Goal: Task Accomplishment & Management: Complete application form

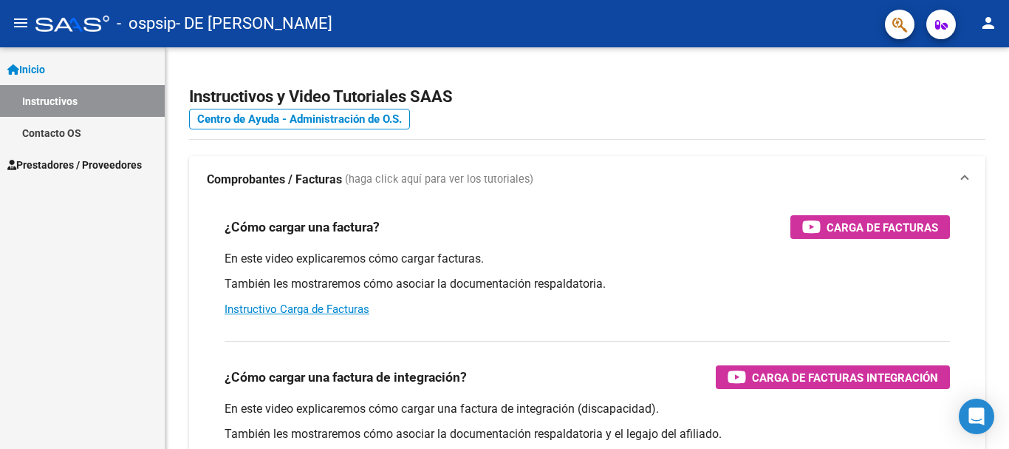
click at [47, 161] on span "Prestadores / Proveedores" at bounding box center [74, 165] width 134 height 16
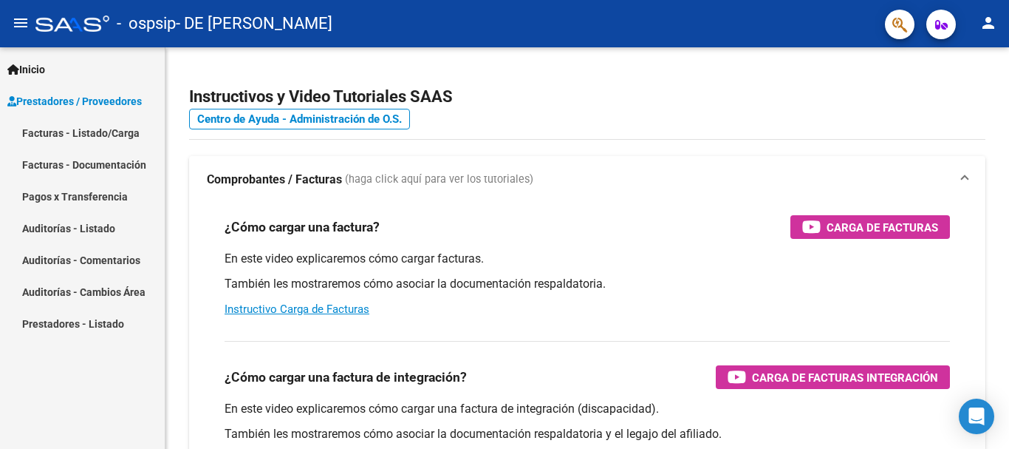
click at [60, 126] on link "Facturas - Listado/Carga" at bounding box center [82, 133] width 165 height 32
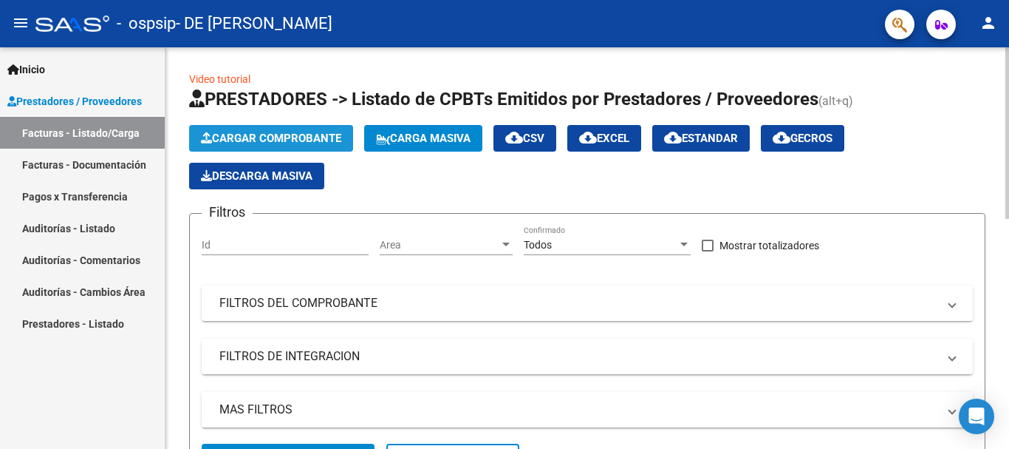
click at [293, 132] on span "Cargar Comprobante" at bounding box center [271, 138] width 140 height 13
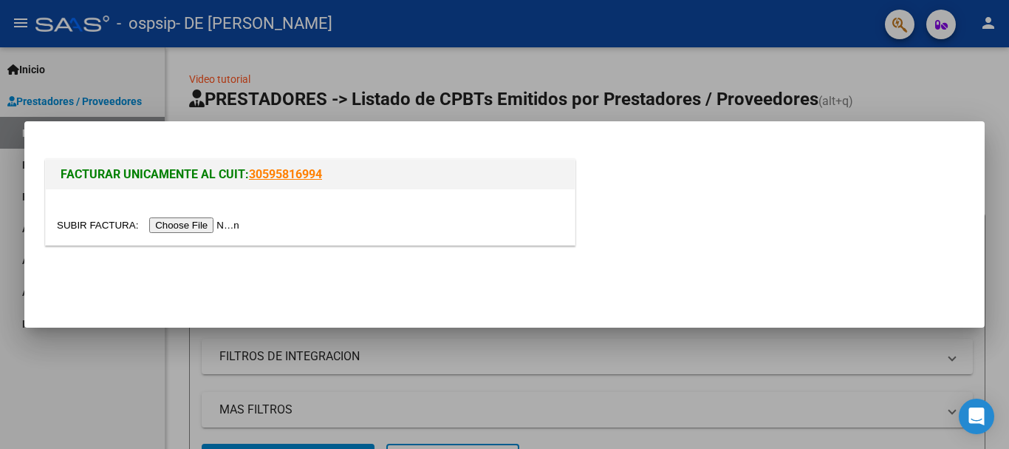
click at [197, 230] on input "file" at bounding box center [150, 225] width 187 height 16
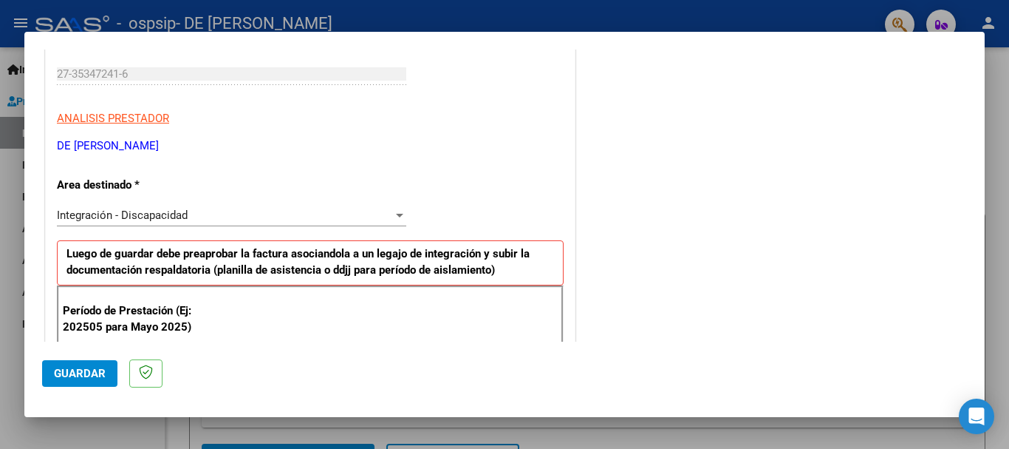
scroll to position [296, 0]
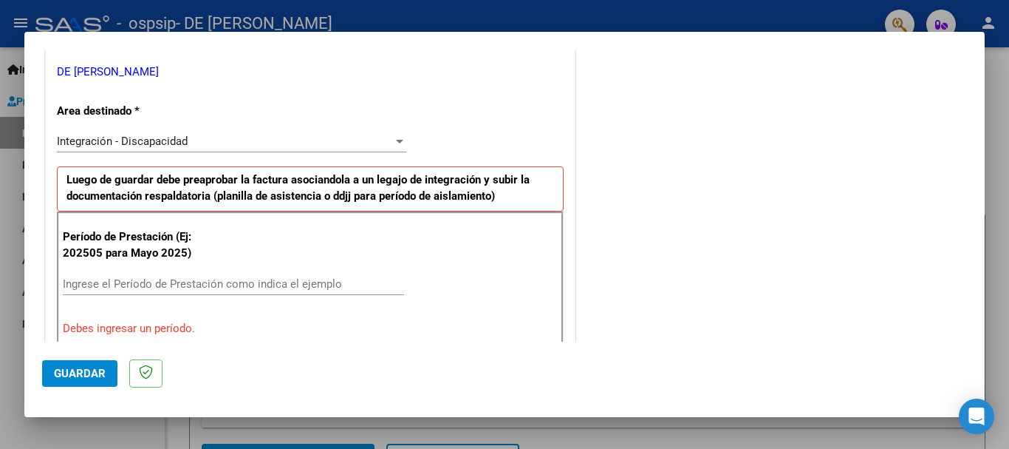
click at [211, 281] on input "Ingrese el Período de Prestación como indica el ejemplo" at bounding box center [233, 283] width 341 height 13
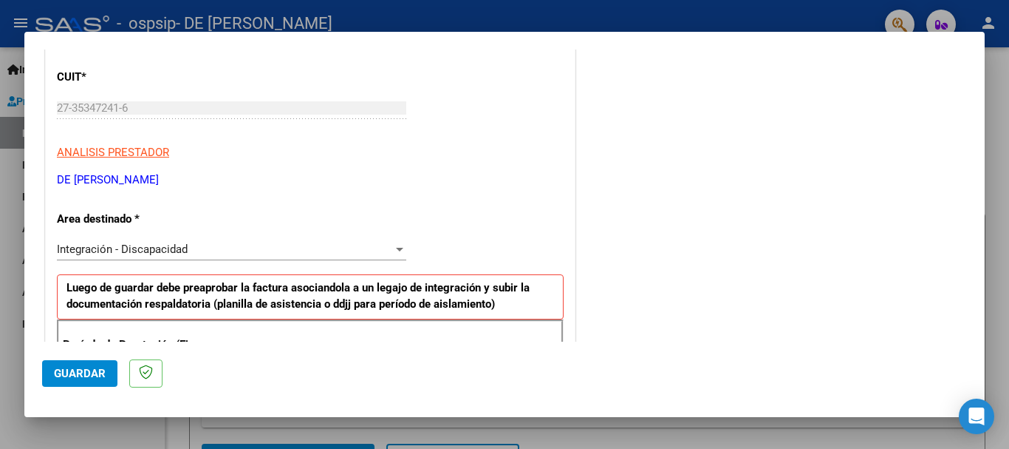
scroll to position [222, 0]
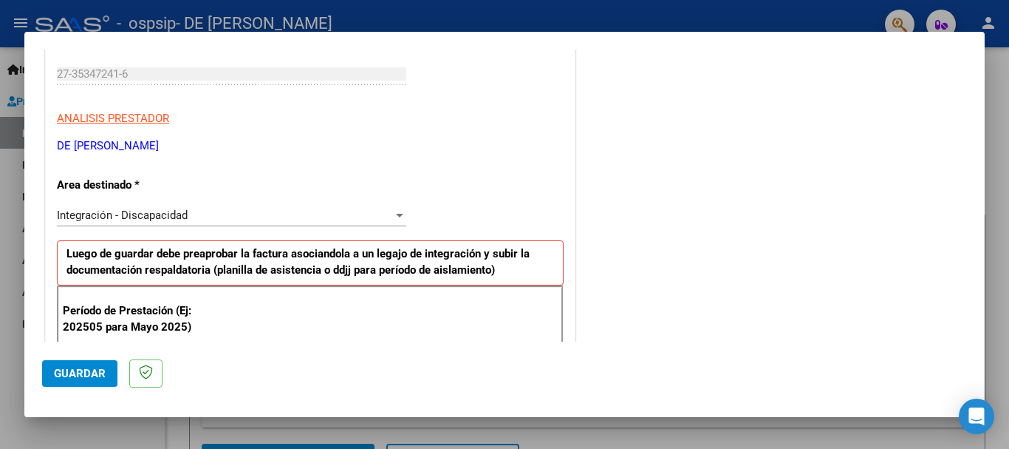
type input "202509"
click at [85, 366] on span "Guardar" at bounding box center [80, 372] width 52 height 13
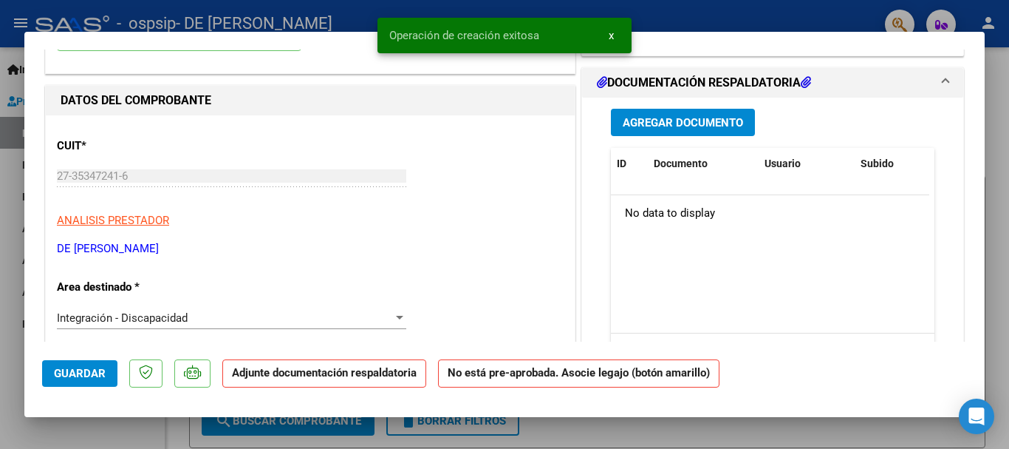
scroll to position [0, 0]
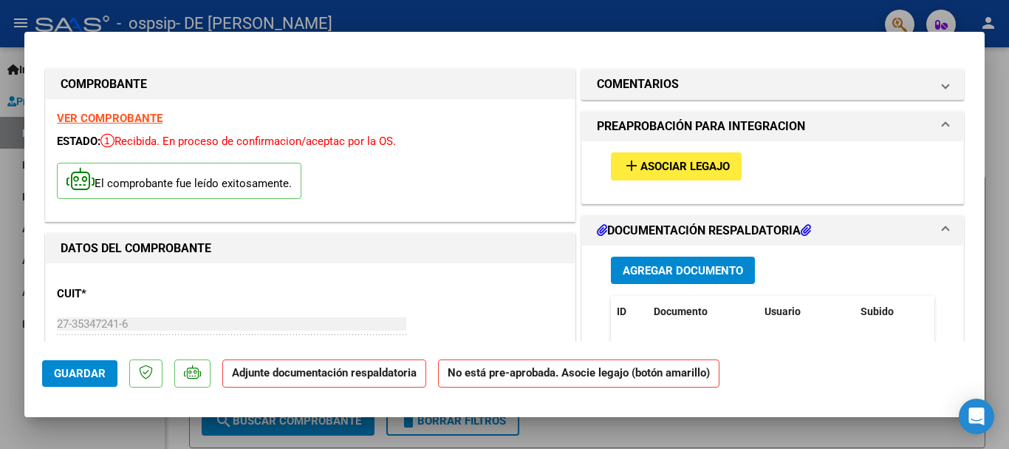
click at [672, 271] on span "Agregar Documento" at bounding box center [683, 270] width 120 height 13
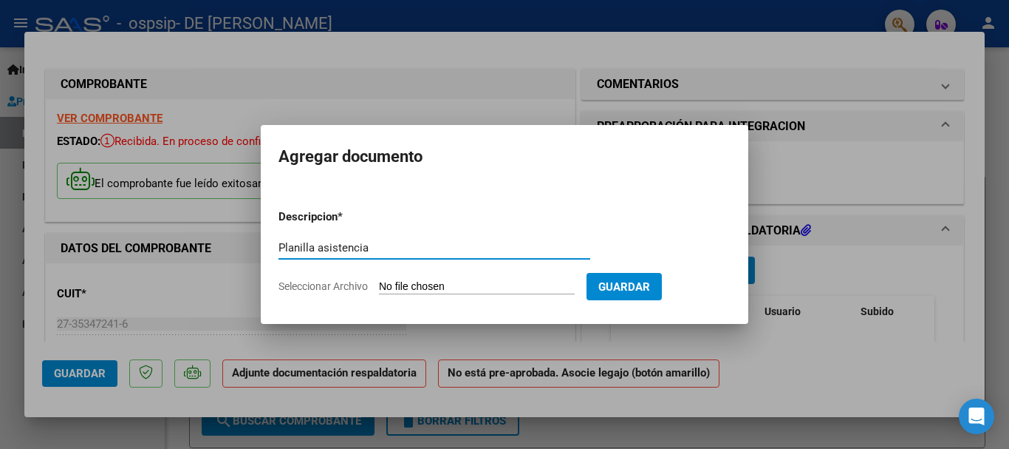
type input "Planilla asistencia"
click at [650, 282] on span "Guardar" at bounding box center [624, 286] width 52 height 13
click at [402, 282] on input "Seleccionar Archivo" at bounding box center [477, 287] width 196 height 14
type input "C:\fakepath\Planilla asistencia Politano [PERSON_NAME] 09-2025.pdf"
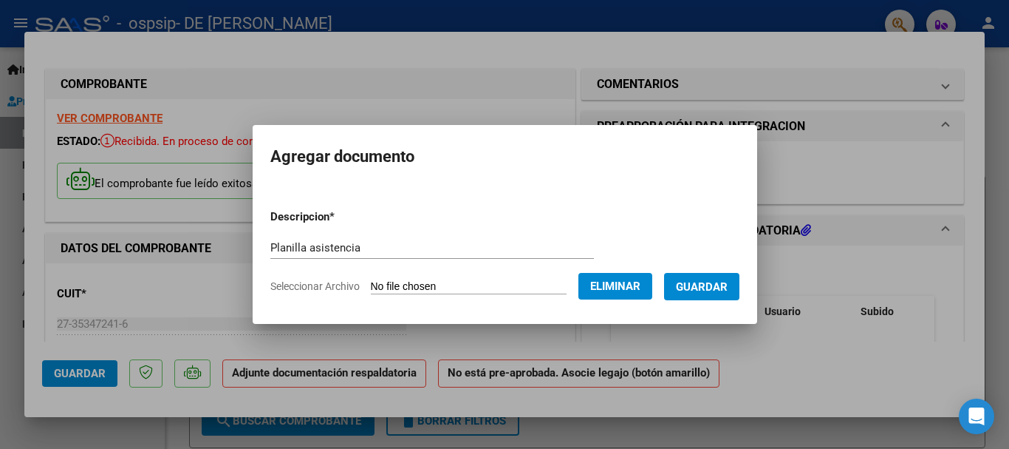
click at [728, 290] on span "Guardar" at bounding box center [702, 286] width 52 height 13
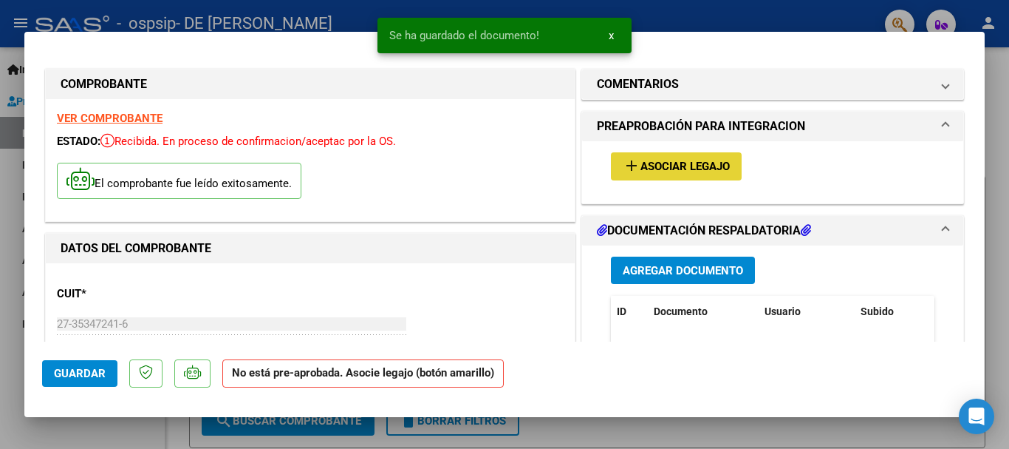
click at [686, 161] on span "Asociar Legajo" at bounding box center [685, 166] width 89 height 13
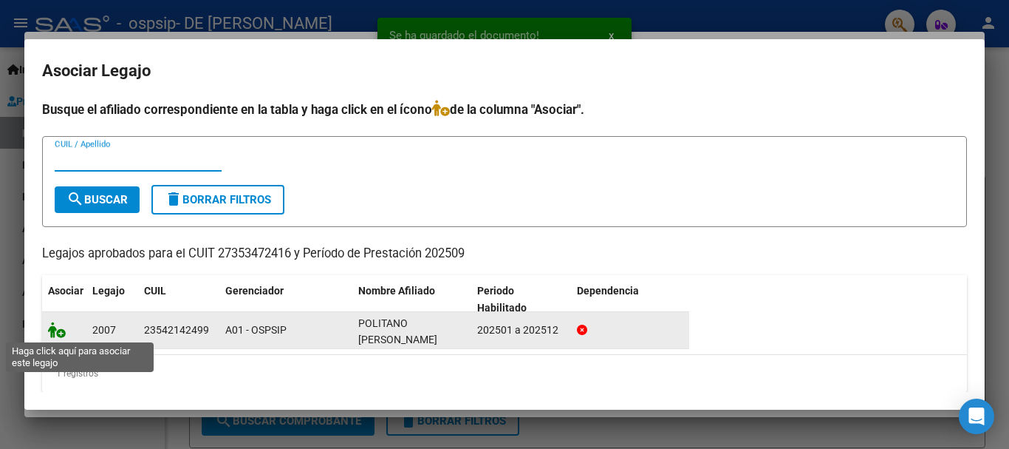
click at [61, 327] on icon at bounding box center [57, 329] width 18 height 16
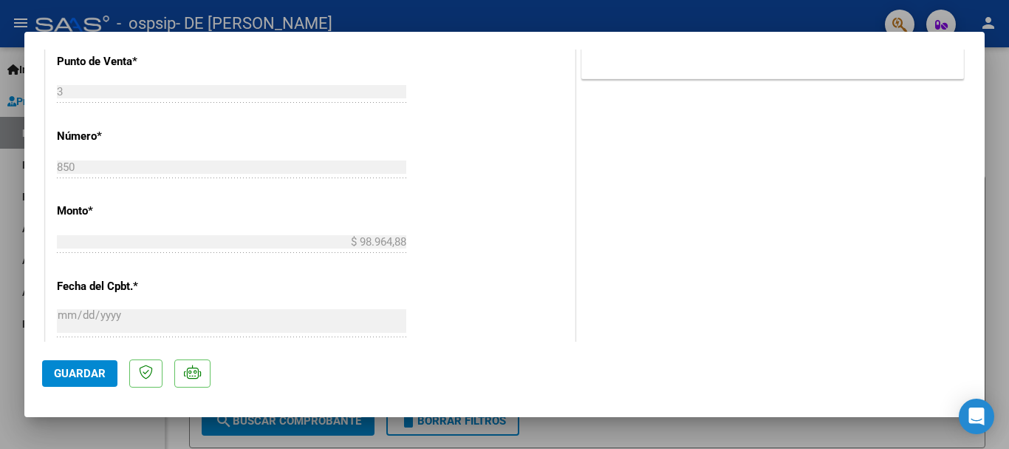
scroll to position [1031, 0]
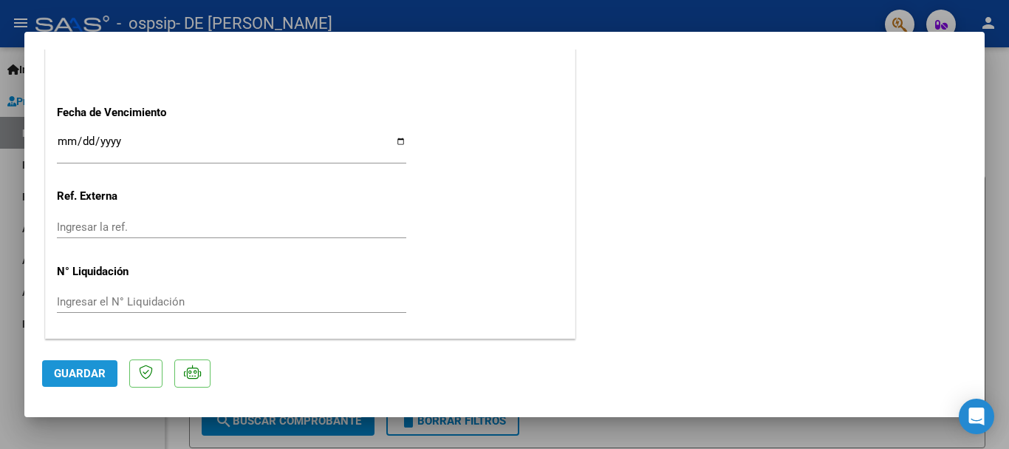
click at [86, 373] on span "Guardar" at bounding box center [80, 372] width 52 height 13
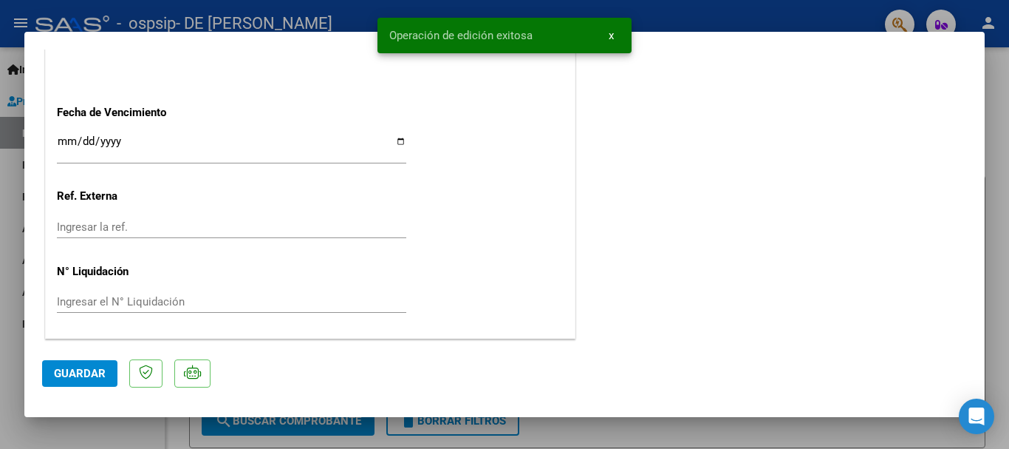
click at [7, 231] on div at bounding box center [504, 224] width 1009 height 449
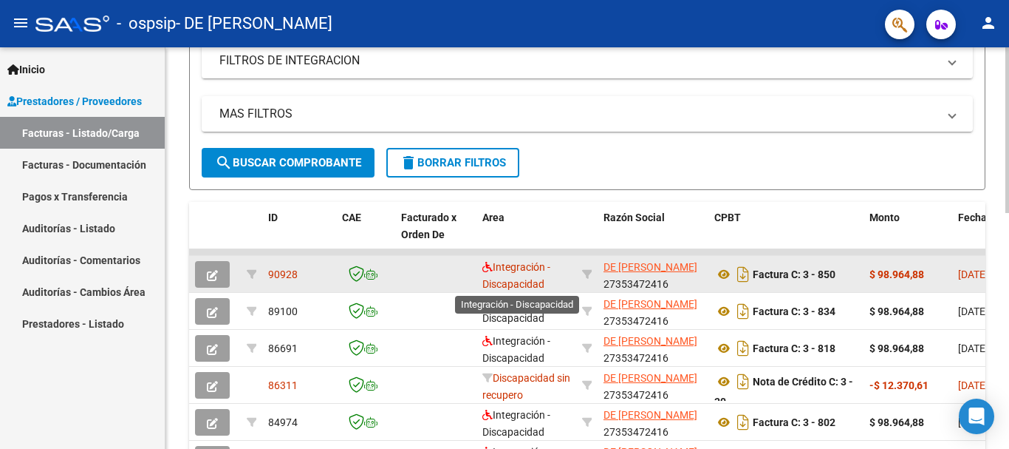
scroll to position [2, 0]
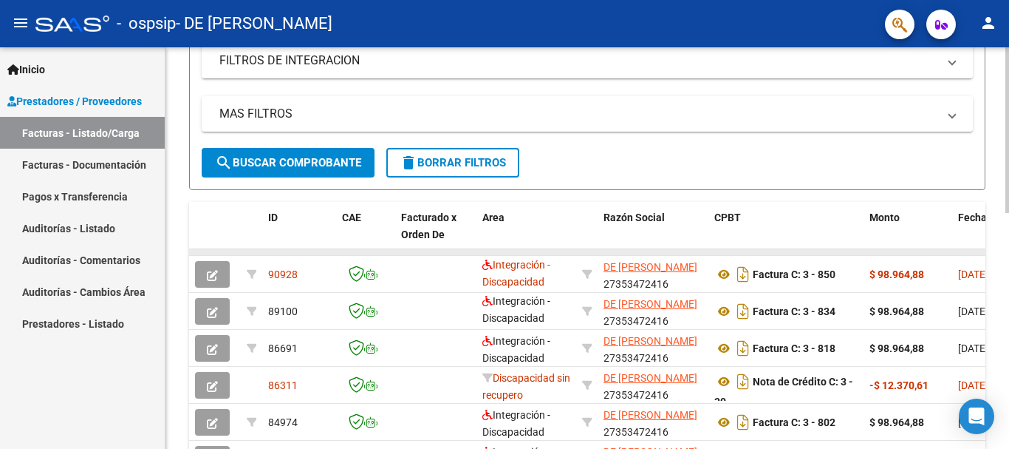
drag, startPoint x: 499, startPoint y: 252, endPoint x: 585, endPoint y: 251, distance: 86.5
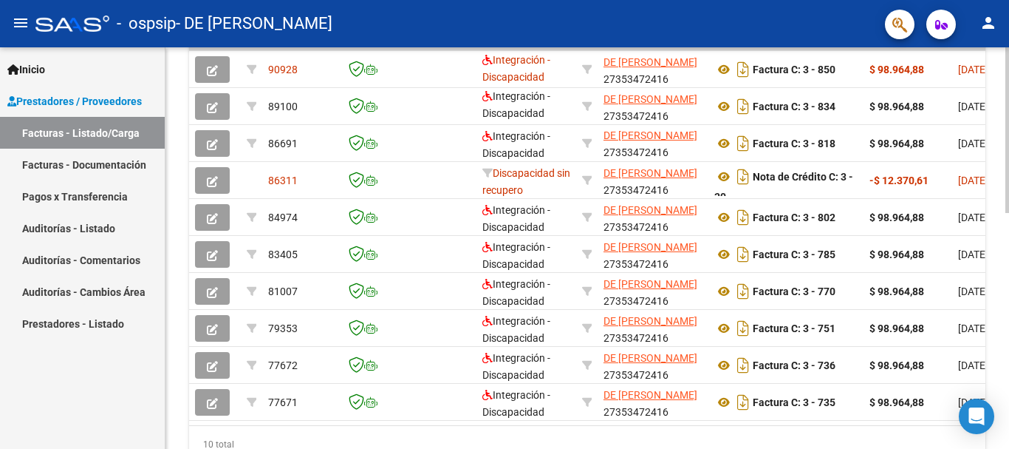
scroll to position [525, 0]
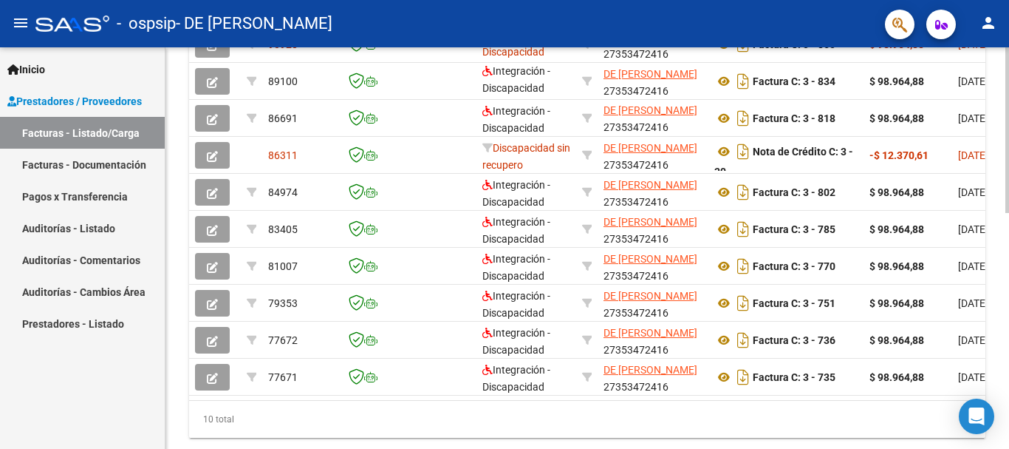
click at [997, 314] on div at bounding box center [1008, 351] width 4 height 166
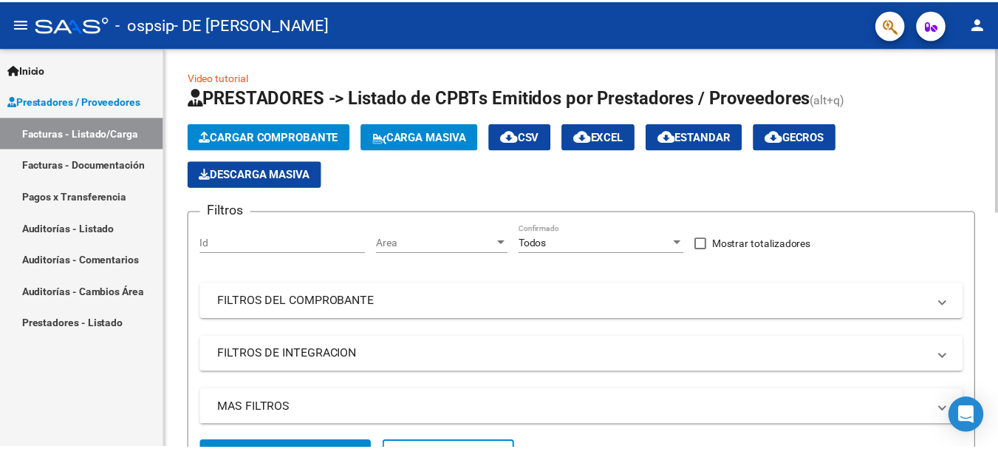
scroll to position [0, 0]
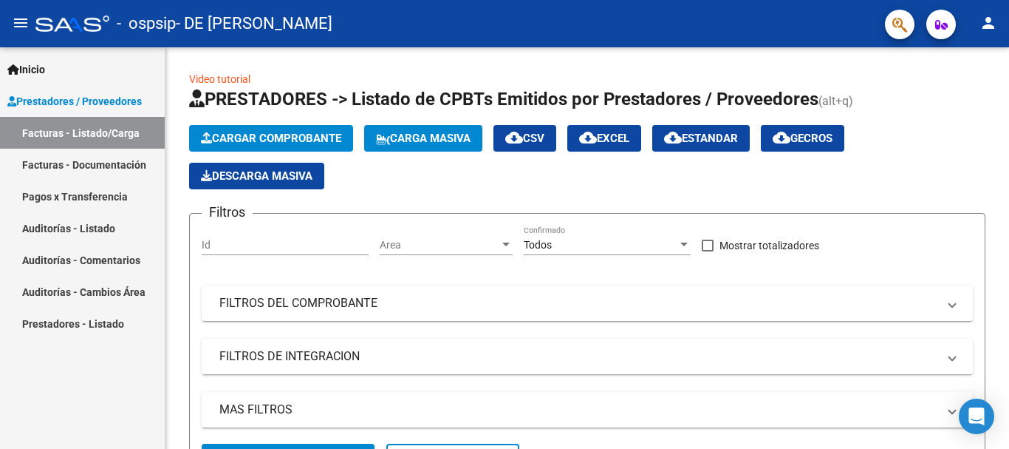
click at [994, 20] on mat-icon "person" at bounding box center [989, 23] width 18 height 18
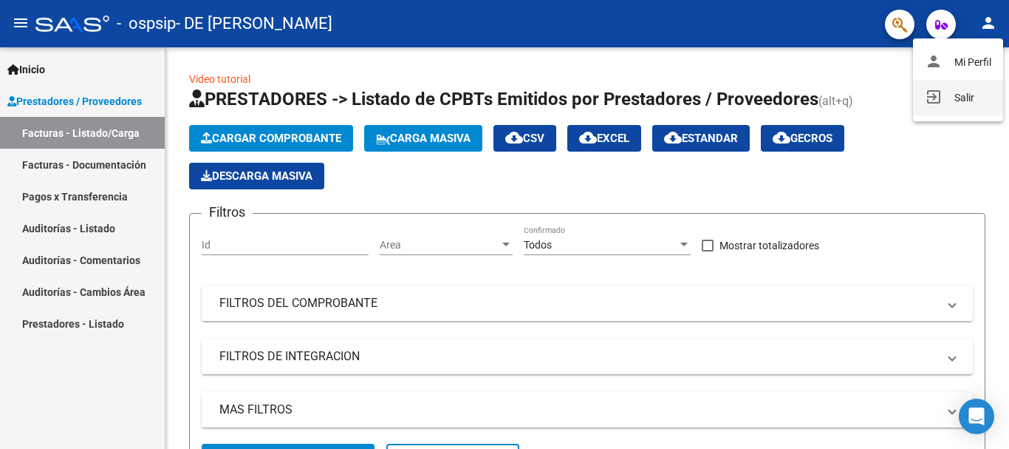
click at [952, 97] on button "exit_to_app Salir" at bounding box center [958, 97] width 90 height 35
